Goal: Navigation & Orientation: Find specific page/section

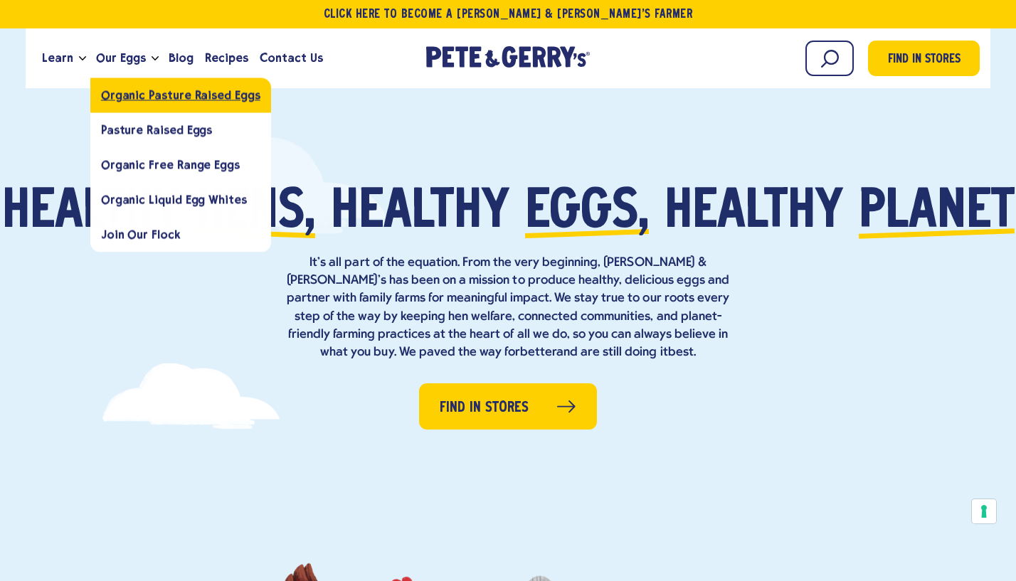
click at [128, 95] on span "Organic Pasture Raised Eggs" at bounding box center [180, 95] width 159 height 14
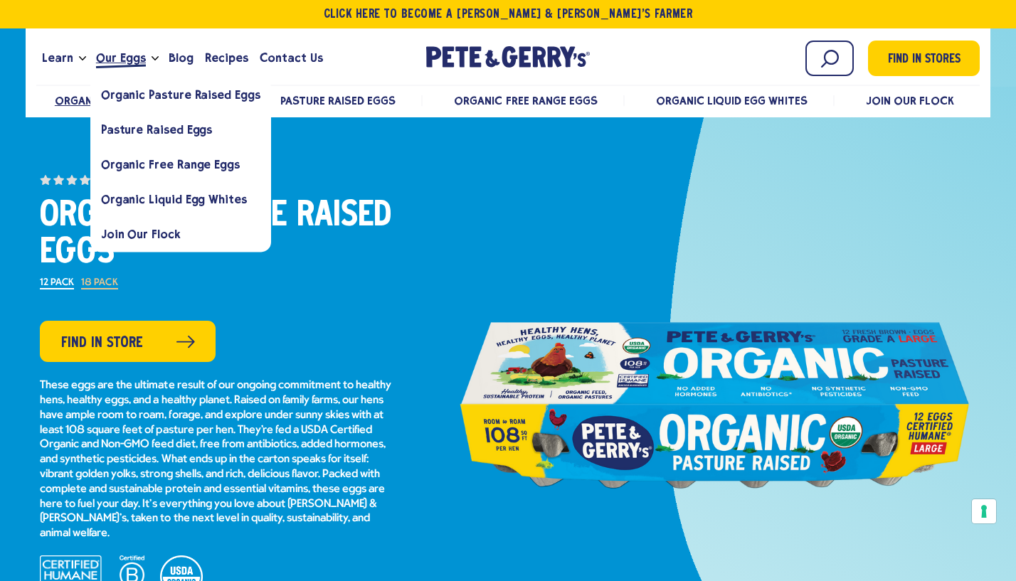
click at [132, 58] on span "Our Eggs" at bounding box center [121, 58] width 50 height 18
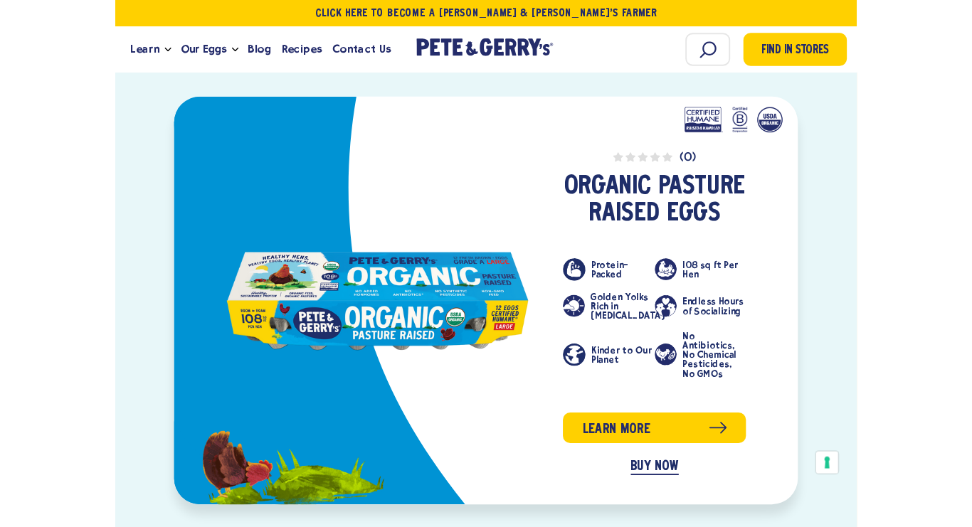
scroll to position [581, 0]
